Goal: Task Accomplishment & Management: Manage account settings

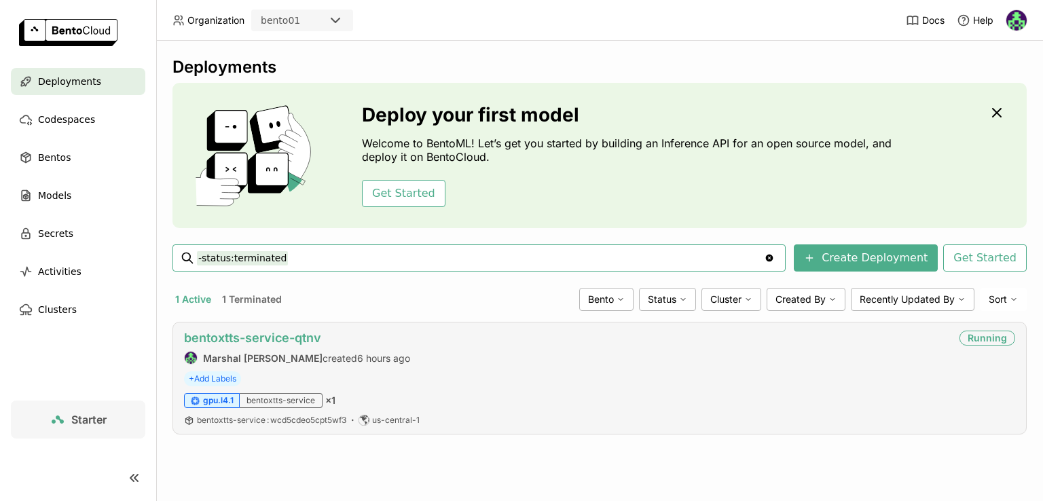
click at [312, 335] on link "bentoxtts-service-qtnv" at bounding box center [252, 338] width 137 height 14
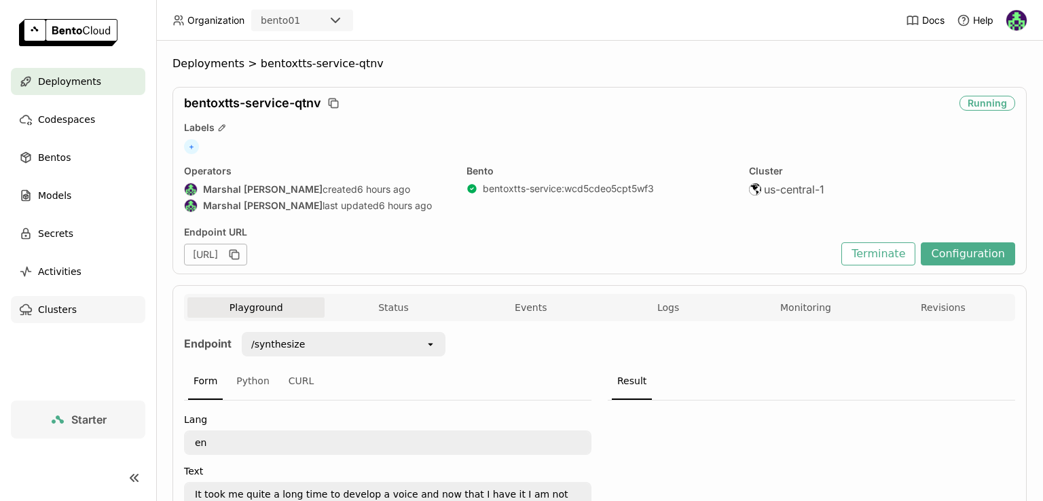
click at [73, 308] on div "Clusters" at bounding box center [78, 309] width 134 height 27
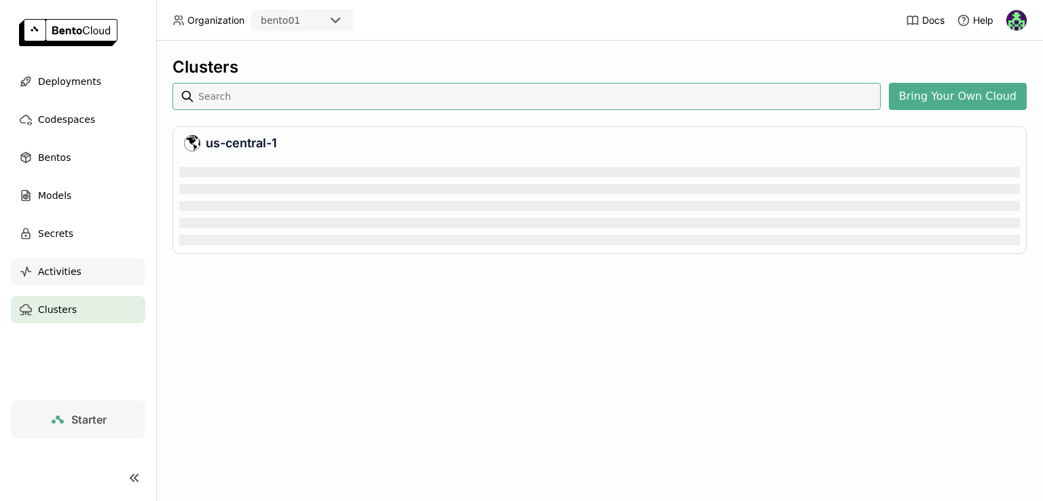
click at [70, 270] on span "Activities" at bounding box center [59, 271] width 43 height 16
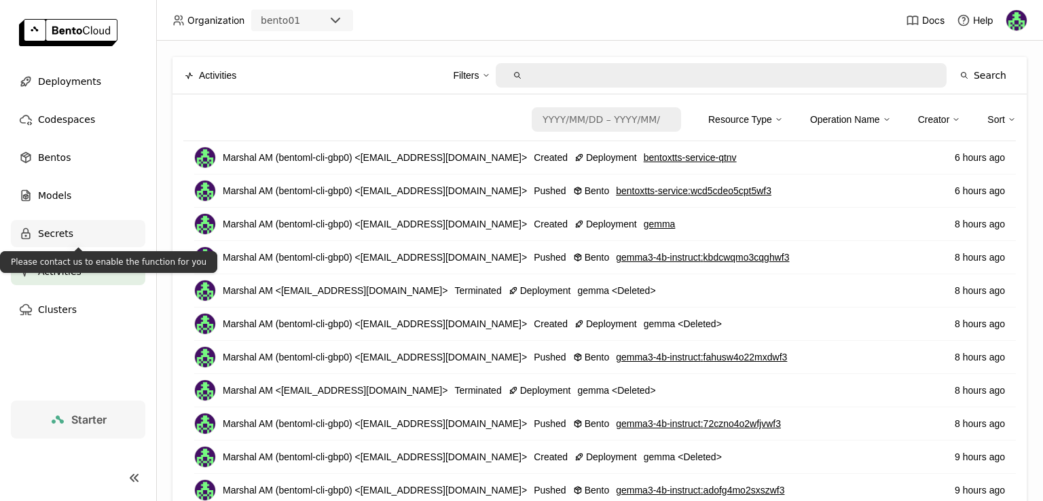
click at [73, 230] on div "Secrets" at bounding box center [78, 233] width 134 height 27
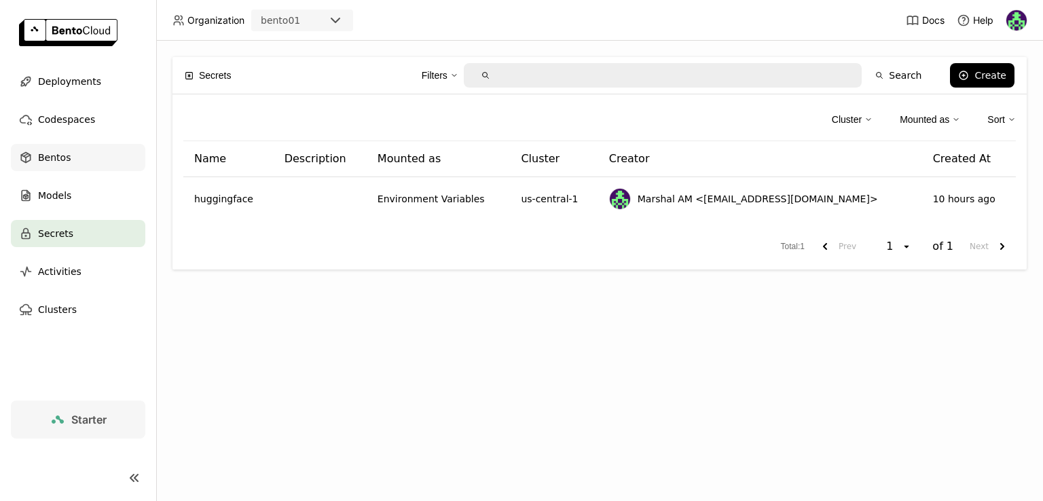
click at [65, 162] on span "Bentos" at bounding box center [54, 157] width 33 height 16
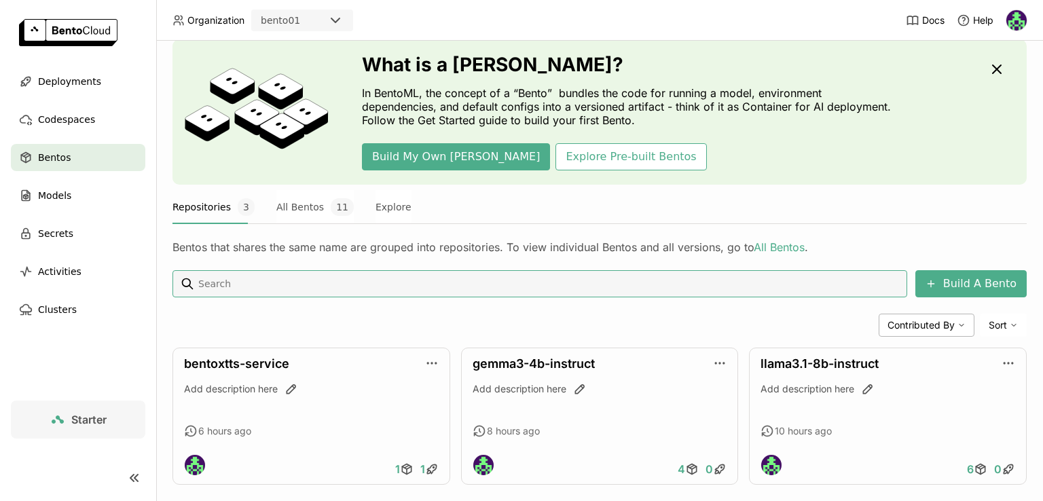
scroll to position [63, 0]
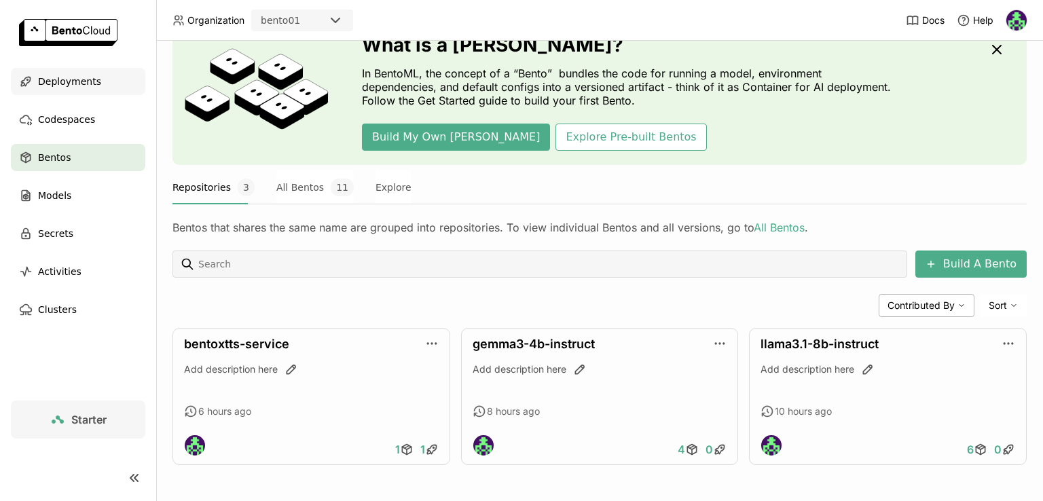
click at [71, 82] on span "Deployments" at bounding box center [69, 81] width 63 height 16
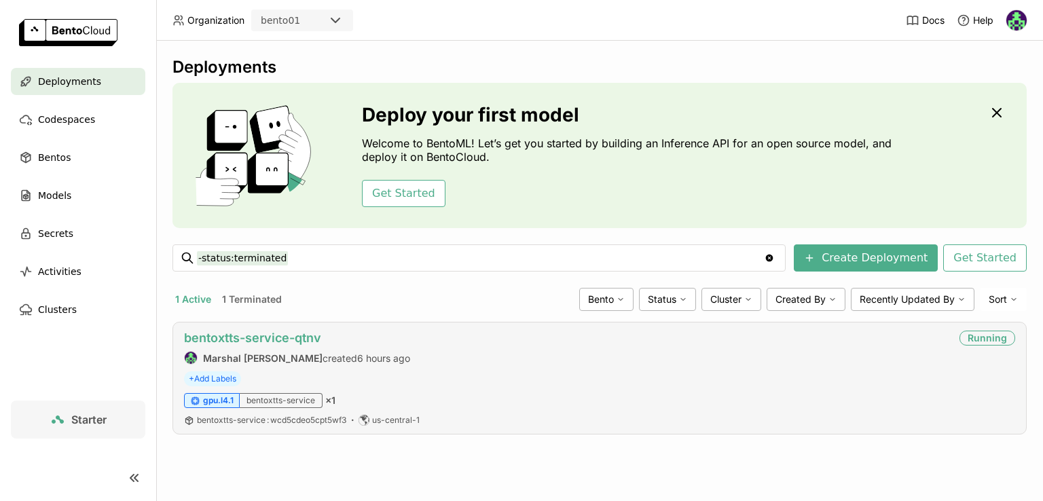
click at [254, 340] on link "bentoxtts-service-qtnv" at bounding box center [252, 338] width 137 height 14
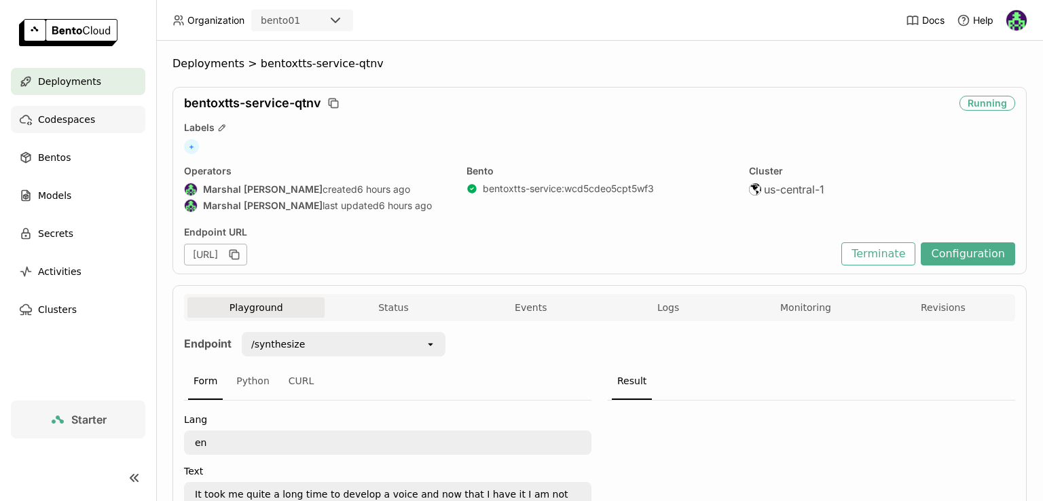
click at [48, 116] on span "Codespaces" at bounding box center [66, 119] width 57 height 16
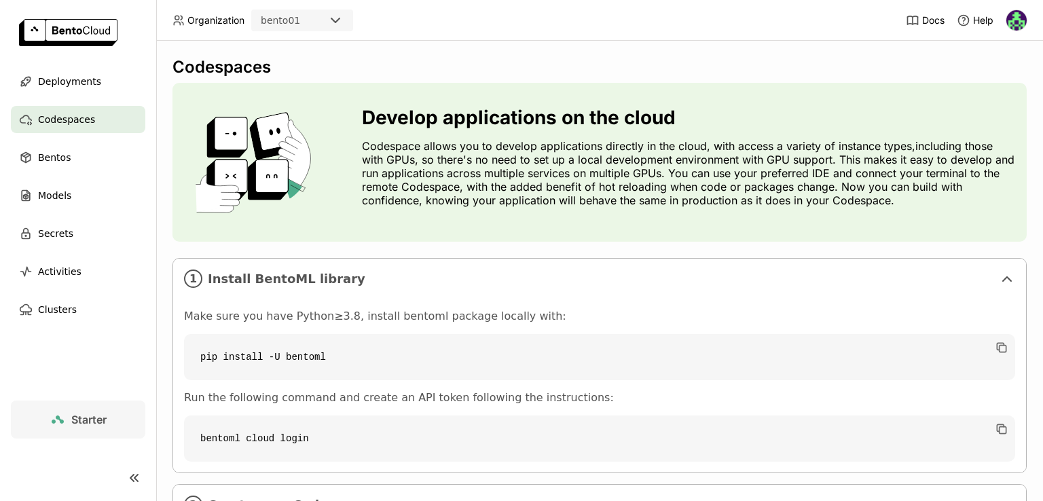
scroll to position [113, 0]
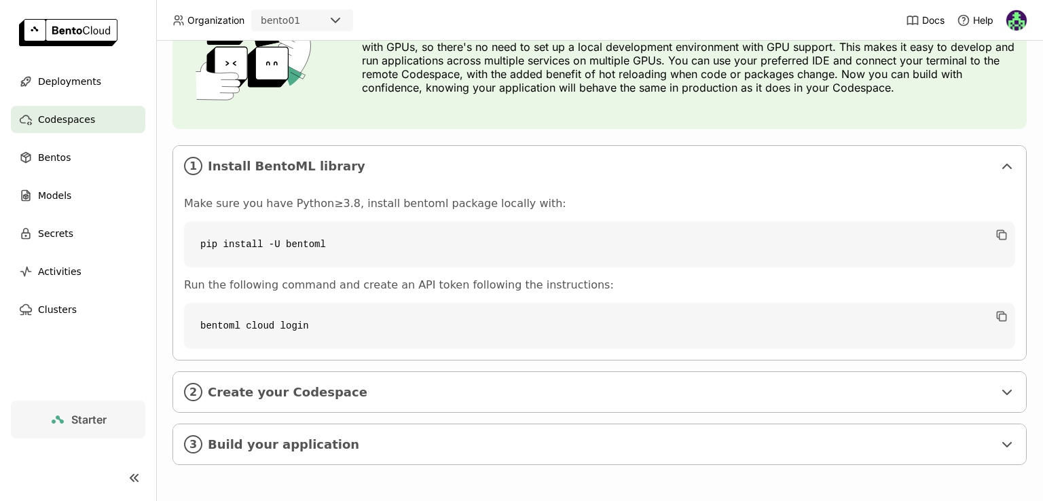
click at [132, 476] on icon at bounding box center [131, 478] width 3 height 7
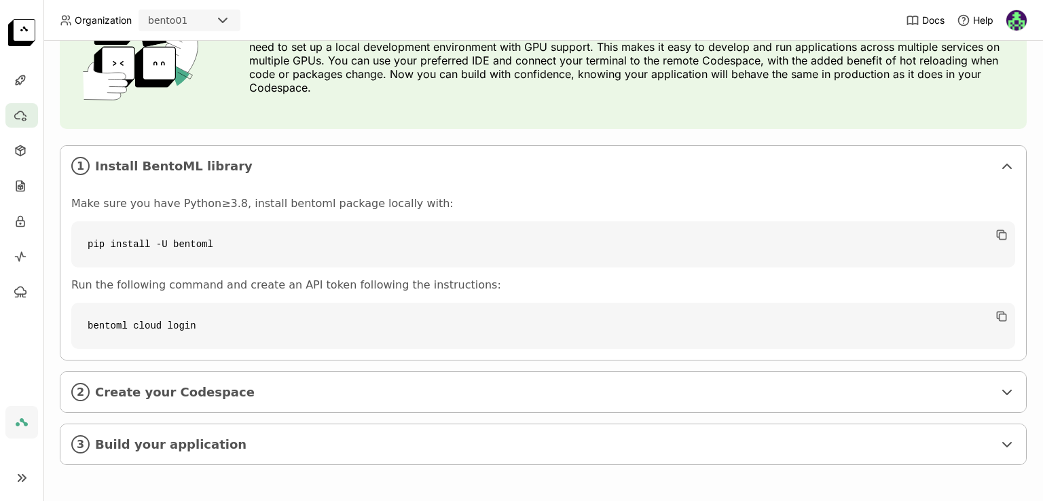
click at [24, 475] on icon at bounding box center [23, 478] width 3 height 7
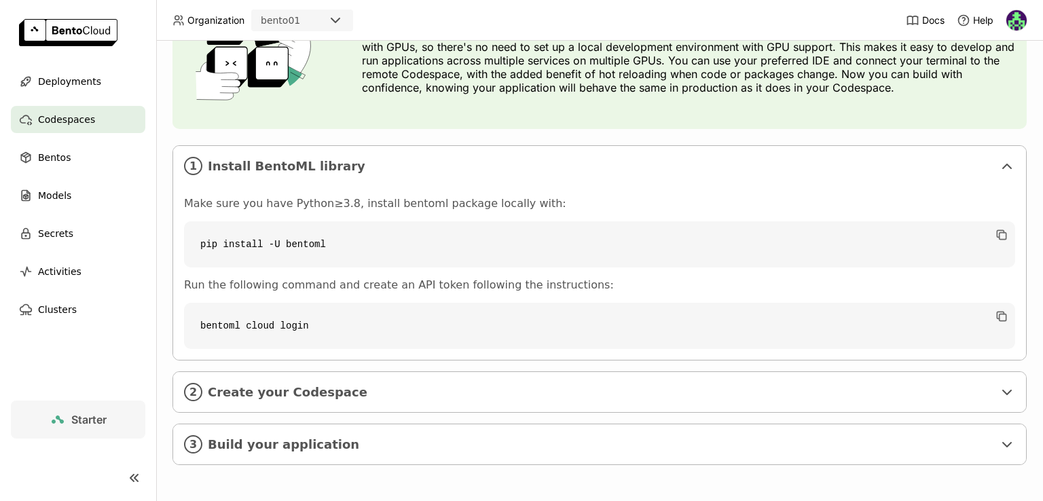
click at [60, 26] on img at bounding box center [68, 32] width 98 height 27
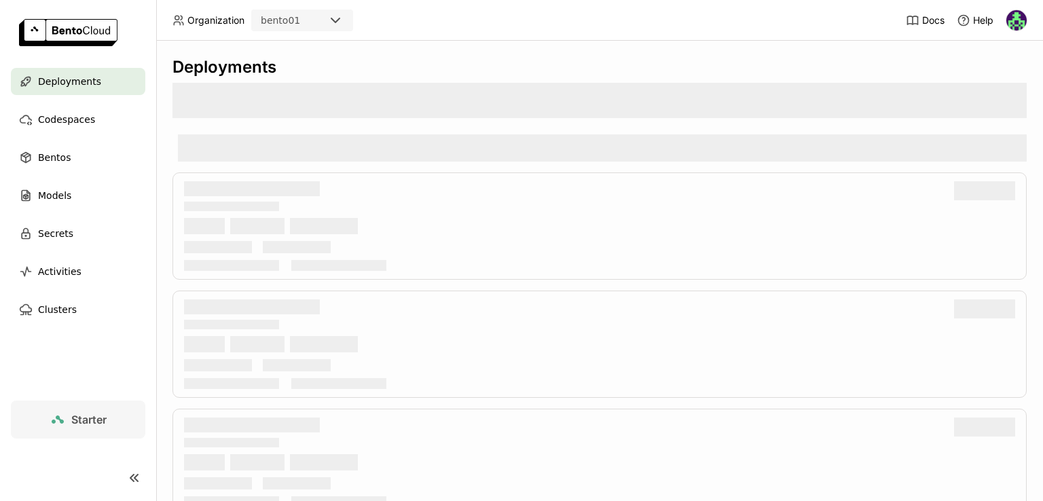
click at [1008, 18] on img at bounding box center [1016, 20] width 20 height 20
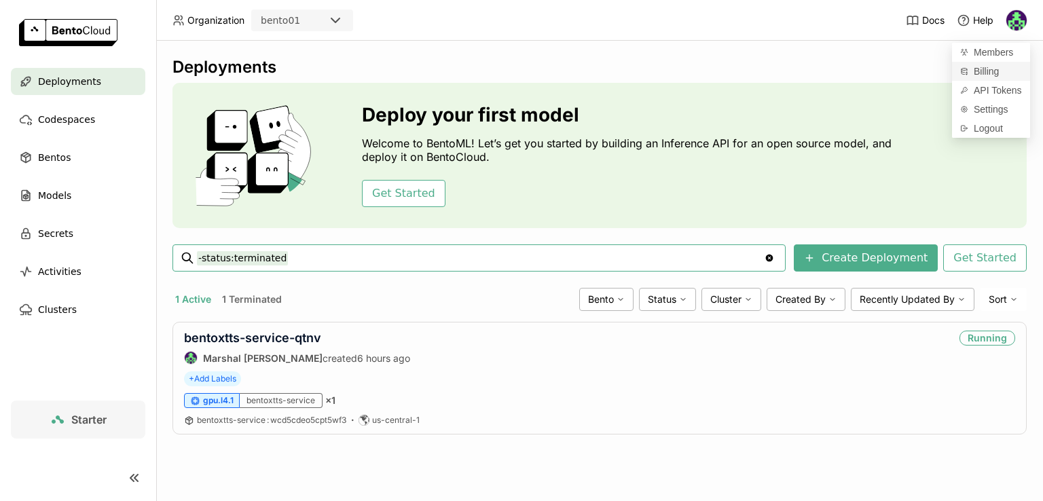
click at [977, 66] on span "Billing" at bounding box center [986, 71] width 25 height 12
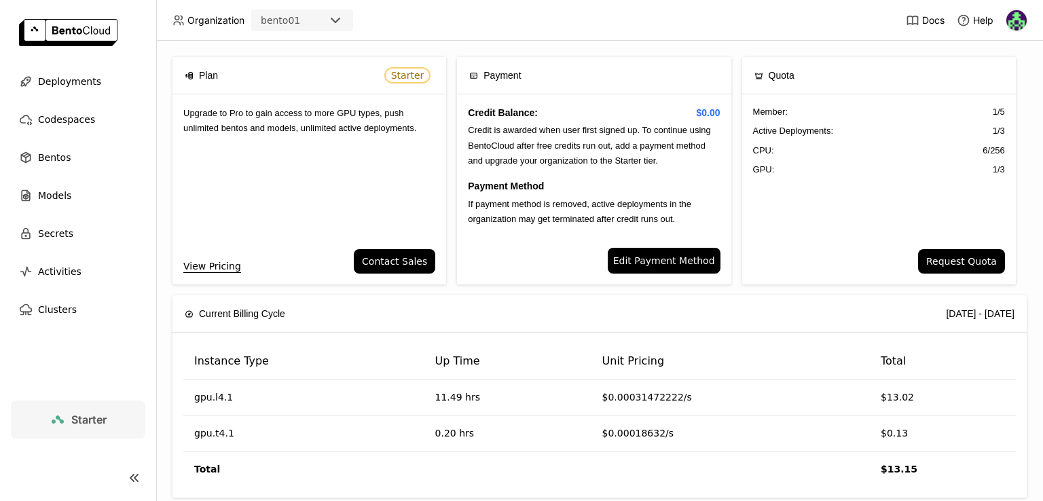
click at [650, 38] on header "Organization bento01 Docs Help" at bounding box center [521, 20] width 1043 height 41
drag, startPoint x: 687, startPoint y: 111, endPoint x: 725, endPoint y: 108, distance: 38.2
click at [725, 108] on div "Plan Starter Upgrade to Pro to gain access to more GPU types, push unlimited be…" at bounding box center [599, 176] width 854 height 238
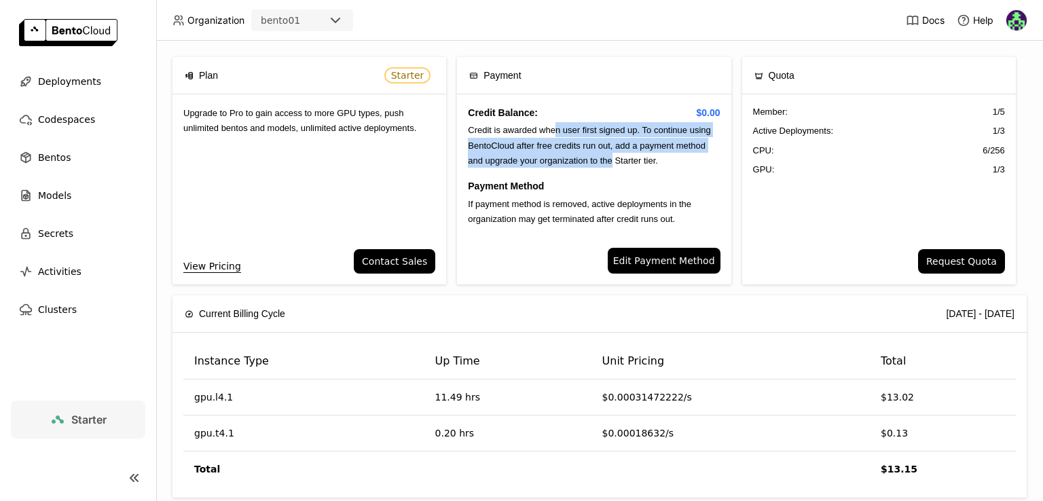
drag, startPoint x: 551, startPoint y: 132, endPoint x: 608, endPoint y: 162, distance: 64.1
click at [608, 162] on span "Credit is awarded when user first signed up. To continue using BentoCloud after…" at bounding box center [589, 145] width 242 height 41
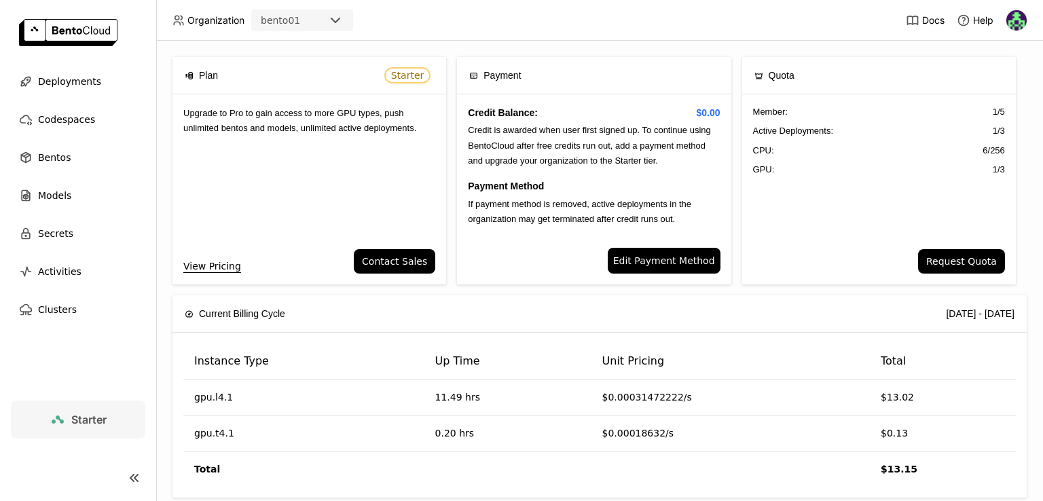
drag, startPoint x: 616, startPoint y: 131, endPoint x: 530, endPoint y: 143, distance: 86.3
click at [530, 143] on span "Credit is awarded when user first signed up. To continue using BentoCloud after…" at bounding box center [589, 145] width 242 height 41
click at [53, 87] on span "Deployments" at bounding box center [69, 81] width 63 height 16
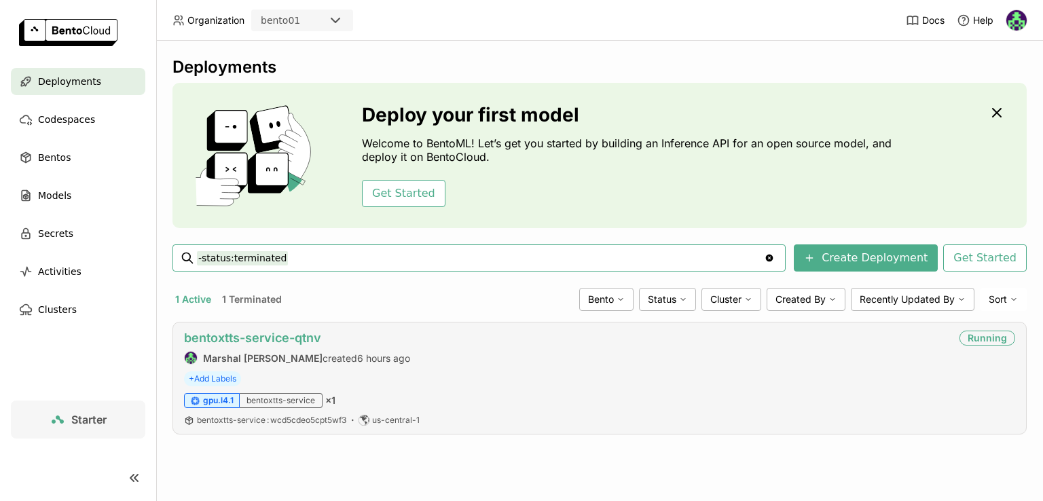
click at [269, 336] on link "bentoxtts-service-qtnv" at bounding box center [252, 338] width 137 height 14
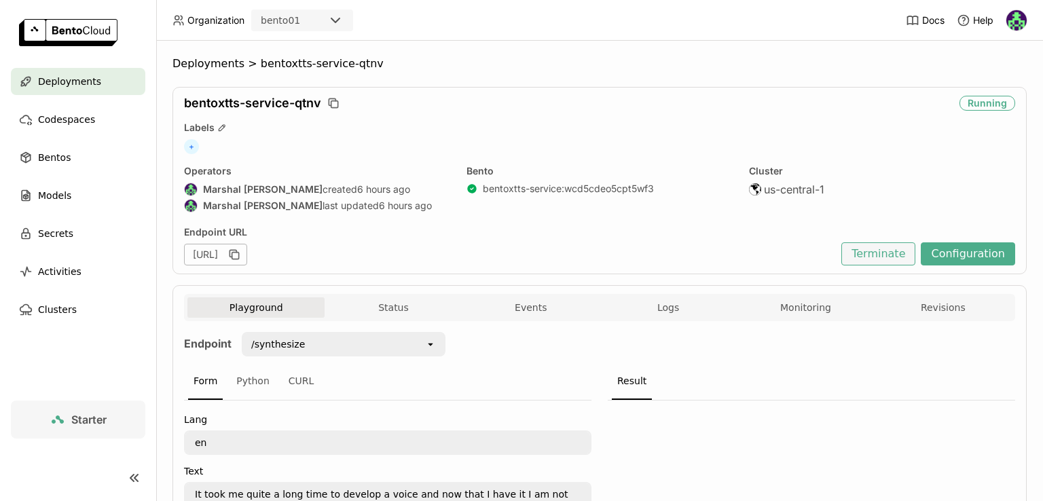
click at [878, 242] on button "Terminate" at bounding box center [878, 253] width 74 height 23
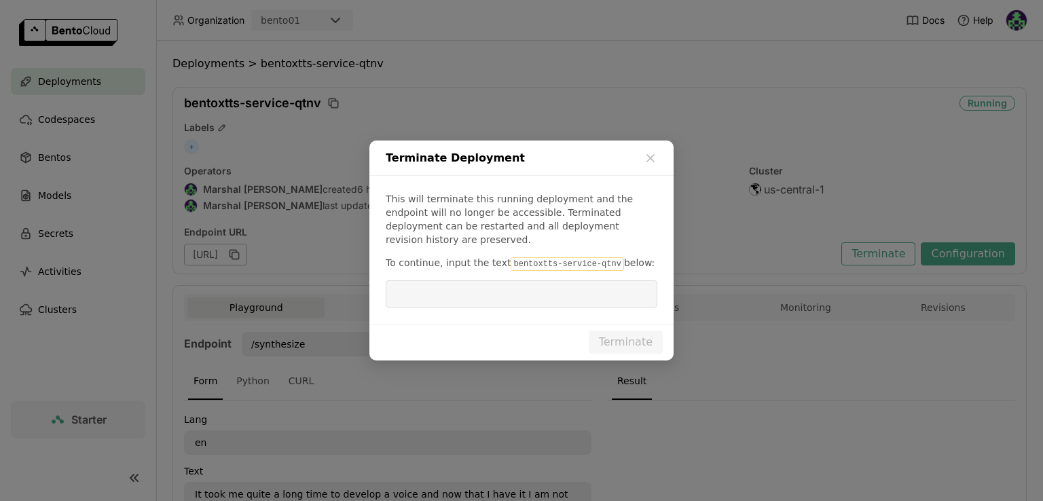
scroll to position [116, 0]
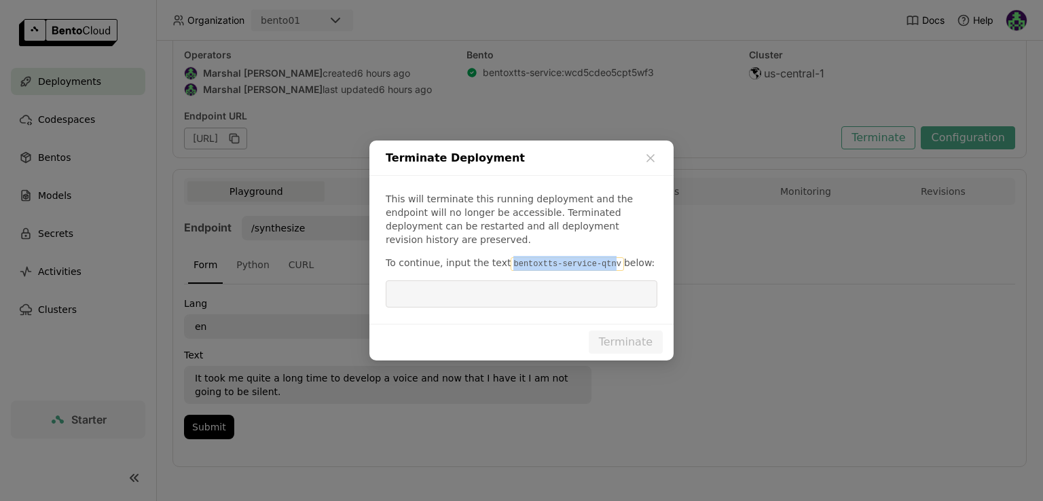
drag, startPoint x: 533, startPoint y: 257, endPoint x: 592, endPoint y: 257, distance: 59.1
click at [598, 257] on code "bentoxtts-service-qtnv" at bounding box center [567, 264] width 113 height 14
copy code "bentoxtts-service-qtn"
copy code "bentoxtts-service-qtnv"
click at [486, 282] on input "dialog" at bounding box center [521, 294] width 255 height 26
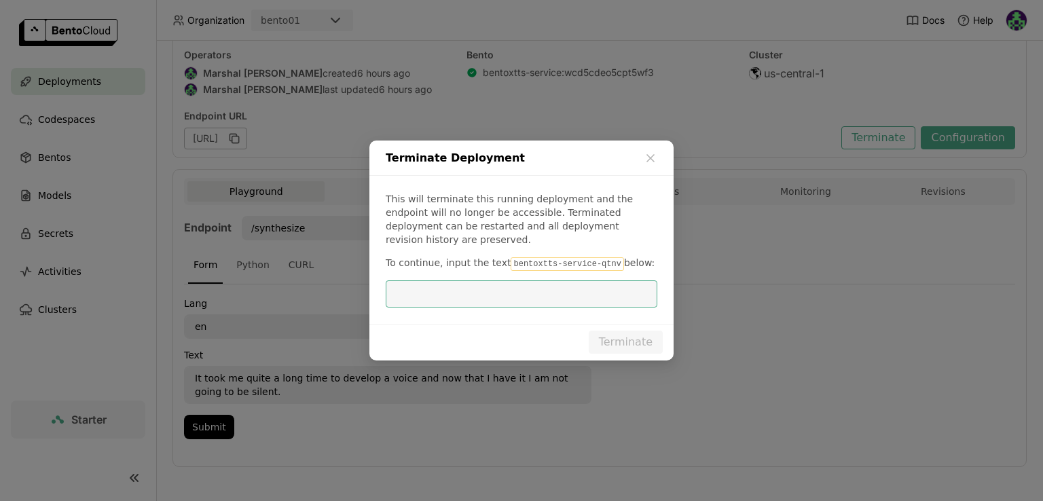
paste input "bentoxtts-service-qtnv"
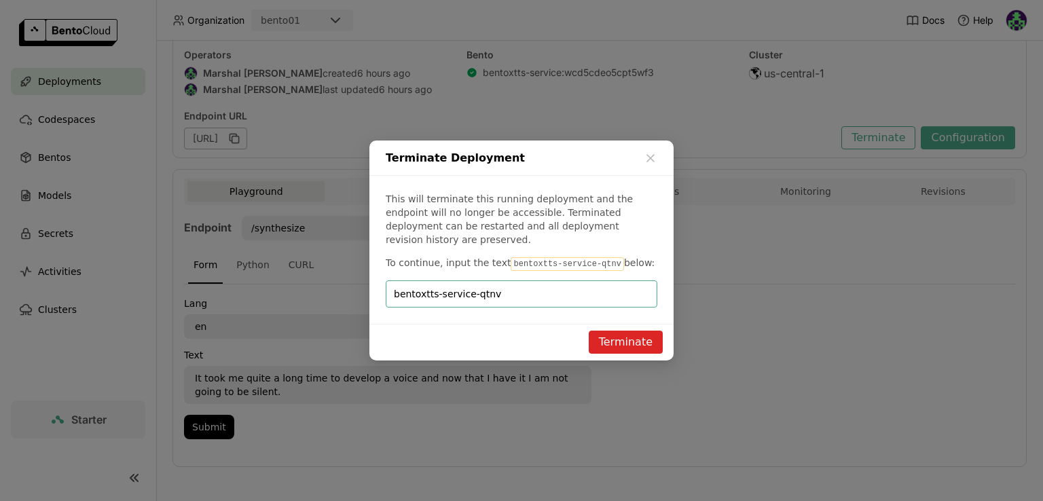
type input "bentoxtts-service-qtnv"
click at [625, 331] on button "Terminate" at bounding box center [626, 342] width 74 height 23
